Goal: Information Seeking & Learning: Find contact information

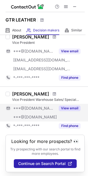
scroll to position [30, 0]
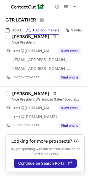
click at [53, 93] on span at bounding box center [54, 93] width 3 height 4
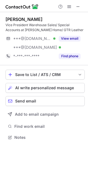
scroll to position [133, 88]
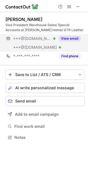
click at [70, 39] on button "View email" at bounding box center [70, 39] width 22 height 6
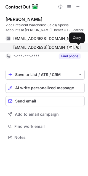
click at [80, 47] on button at bounding box center [78, 48] width 6 height 6
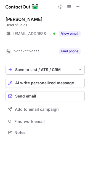
scroll to position [120, 88]
